Goal: Task Accomplishment & Management: Manage account settings

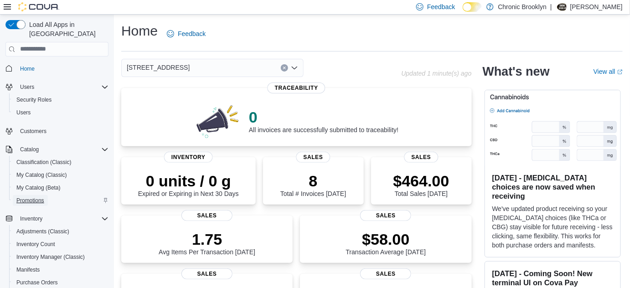
click at [27, 197] on span "Promotions" at bounding box center [30, 200] width 28 height 7
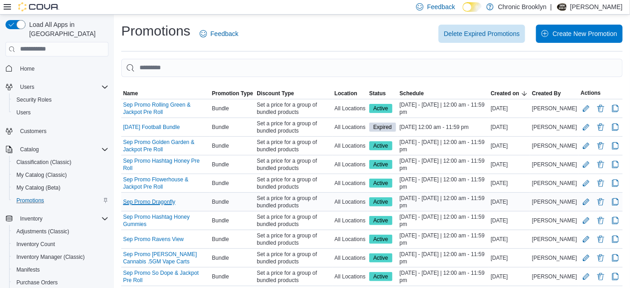
click at [169, 200] on link "Sep Promo Dragonfly" at bounding box center [149, 201] width 52 height 7
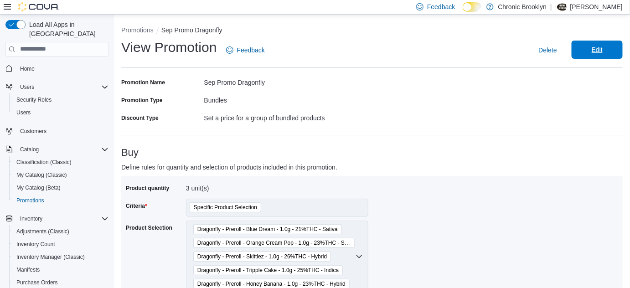
click at [603, 50] on span "Edit" at bounding box center [597, 49] width 11 height 9
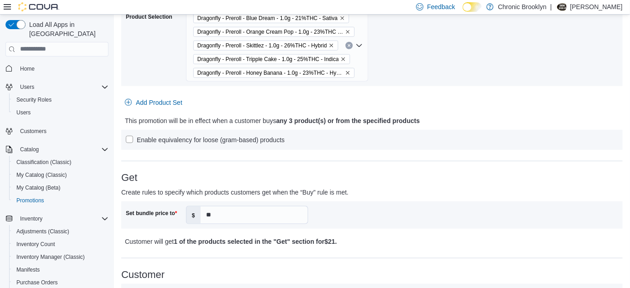
scroll to position [186, 0]
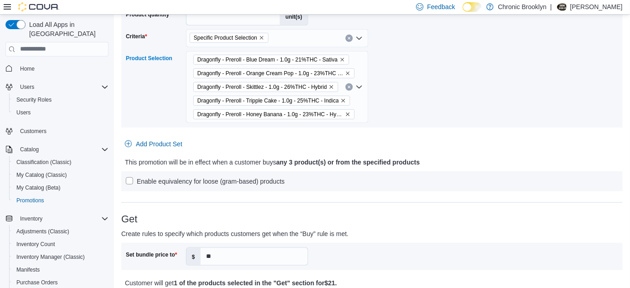
click at [355, 120] on div "Dragonfly - Preroll - Blue Dream - 1.0g - 21%THC - Sativa Dragonfly - Preroll -…" at bounding box center [277, 87] width 182 height 72
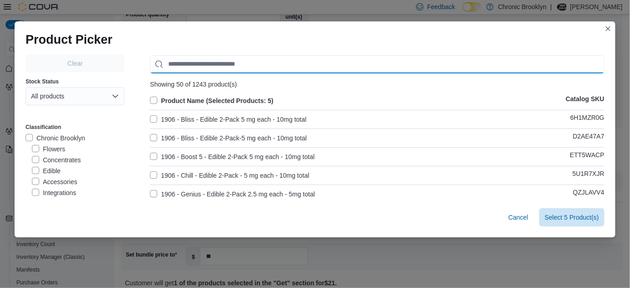
click at [201, 60] on input "Use aria labels when no actual label is in use" at bounding box center [377, 64] width 455 height 18
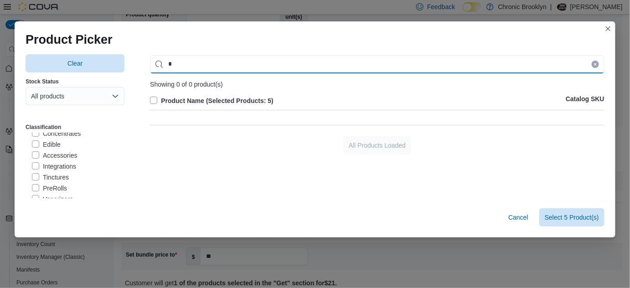
scroll to position [41, 0]
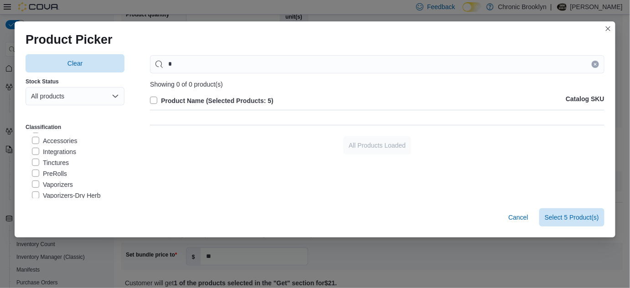
click at [51, 170] on div "Chronic Brooklyn Flowers Concentrates Edible Accessories Integrations Tinctures…" at bounding box center [75, 179] width 99 height 175
click at [52, 161] on label "PreRolls" at bounding box center [49, 159] width 35 height 11
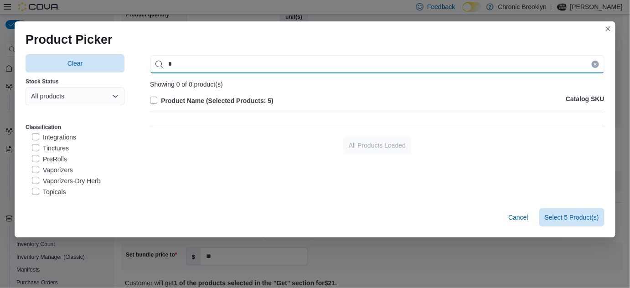
click at [190, 63] on input "*" at bounding box center [377, 64] width 455 height 18
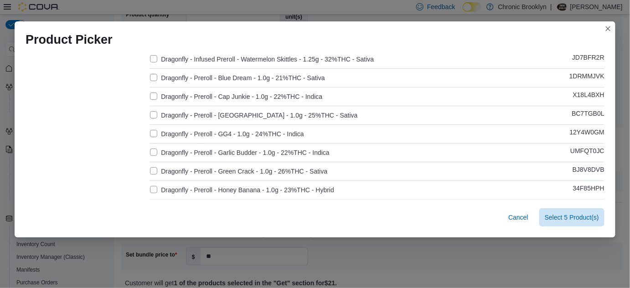
scroll to position [166, 0]
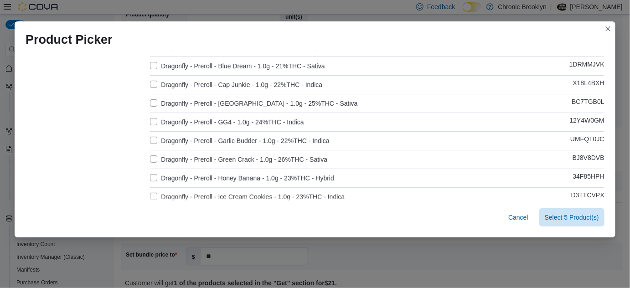
type input "*********"
click at [251, 140] on label "Dragonfly - Preroll - Garlic Budder - 1.0g - 22%THC - Indica" at bounding box center [240, 140] width 180 height 11
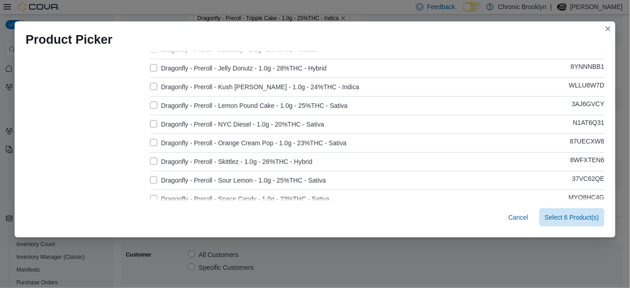
scroll to position [373, 0]
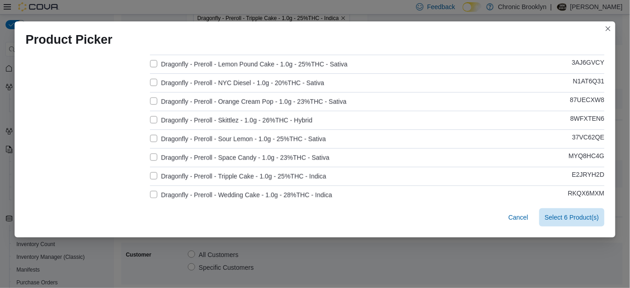
click at [151, 175] on label "Dragonfly - Preroll - Tripple Cake - 1.0g - 25%THC - Indica" at bounding box center [238, 176] width 177 height 11
click at [577, 216] on span "Select 5 Product(s)" at bounding box center [572, 217] width 54 height 9
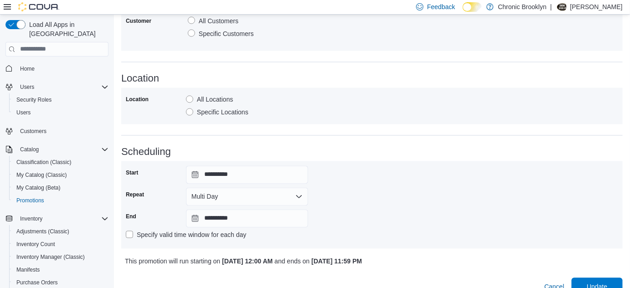
scroll to position [518, 0]
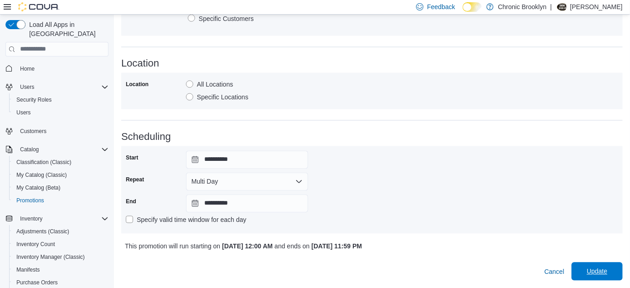
click at [599, 267] on span "Update" at bounding box center [597, 271] width 21 height 9
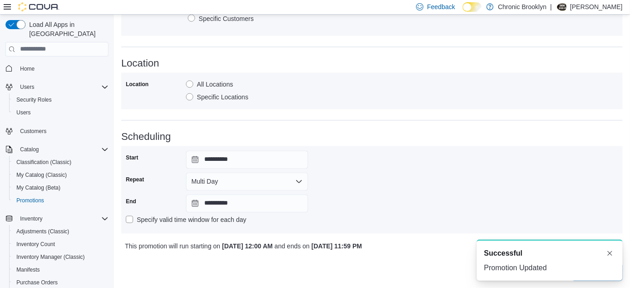
scroll to position [0, 0]
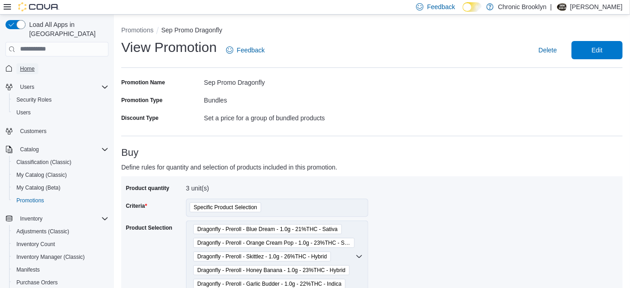
click at [28, 65] on span "Home" at bounding box center [27, 68] width 15 height 7
